Goal: Navigation & Orientation: Find specific page/section

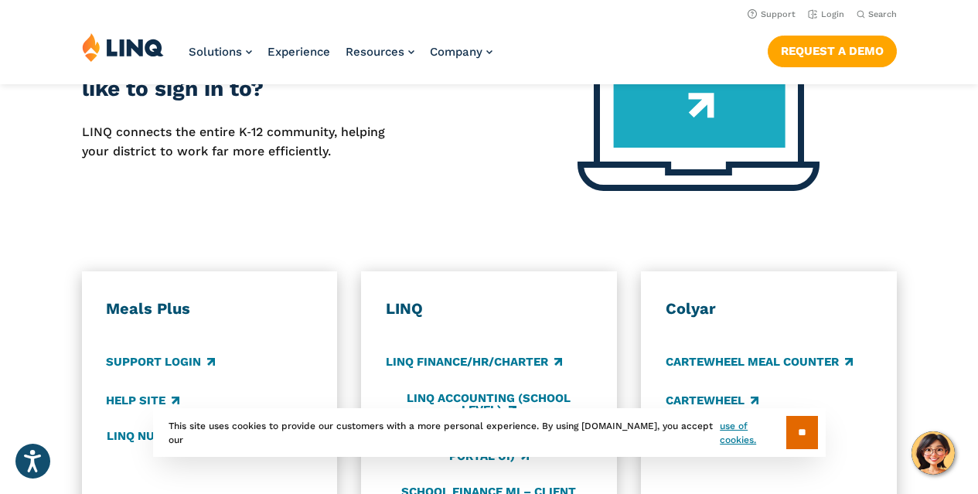
scroll to position [680, 0]
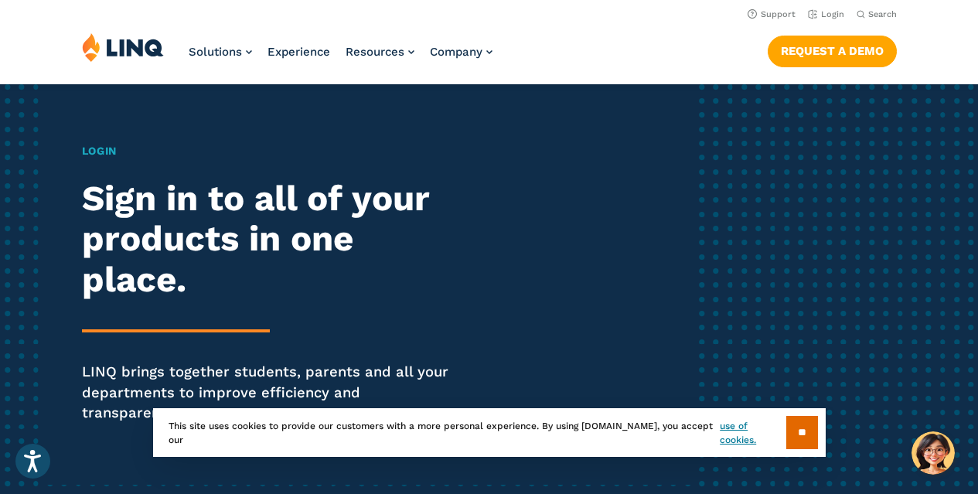
scroll to position [39, 0]
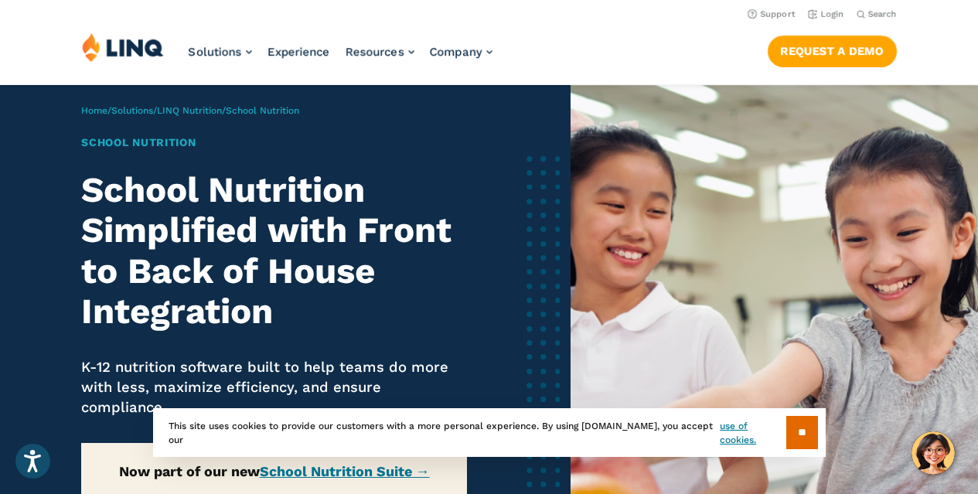
click at [674, 302] on img at bounding box center [775, 345] width 408 height 520
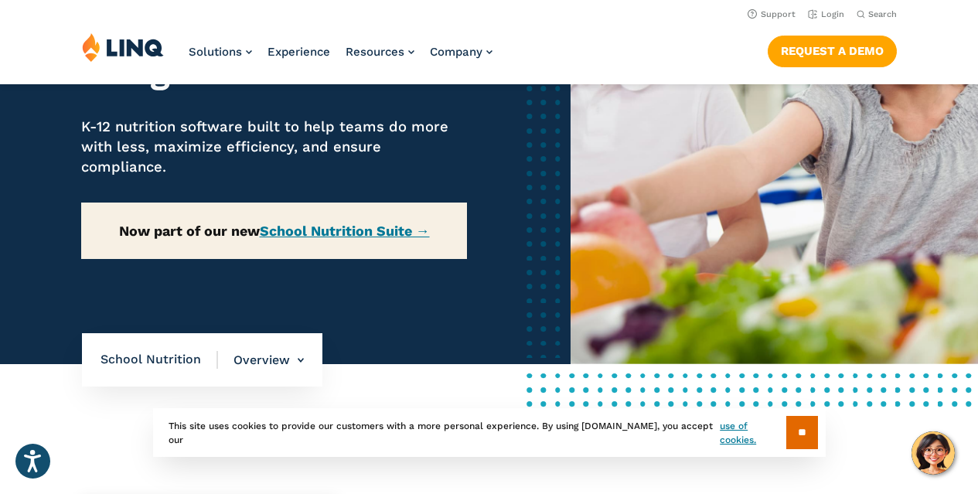
scroll to position [234, 0]
